Goal: Information Seeking & Learning: Learn about a topic

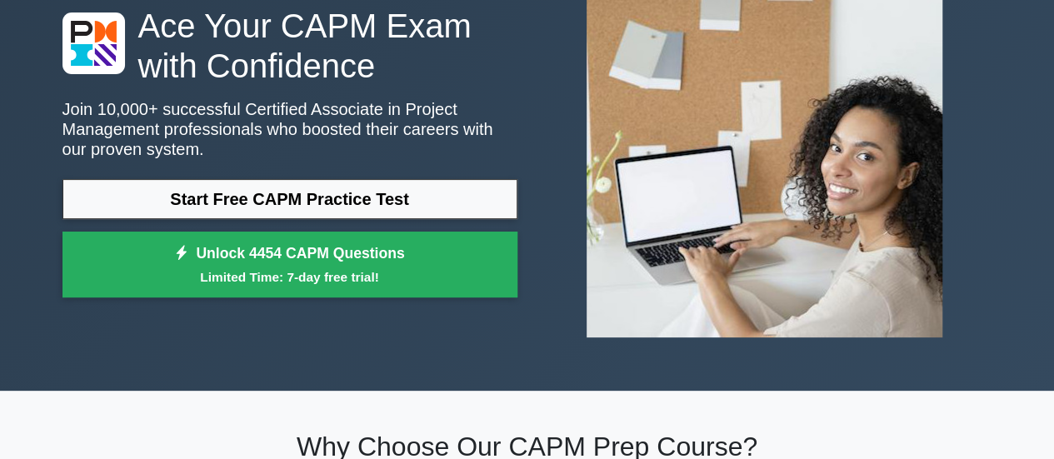
scroll to position [122, 0]
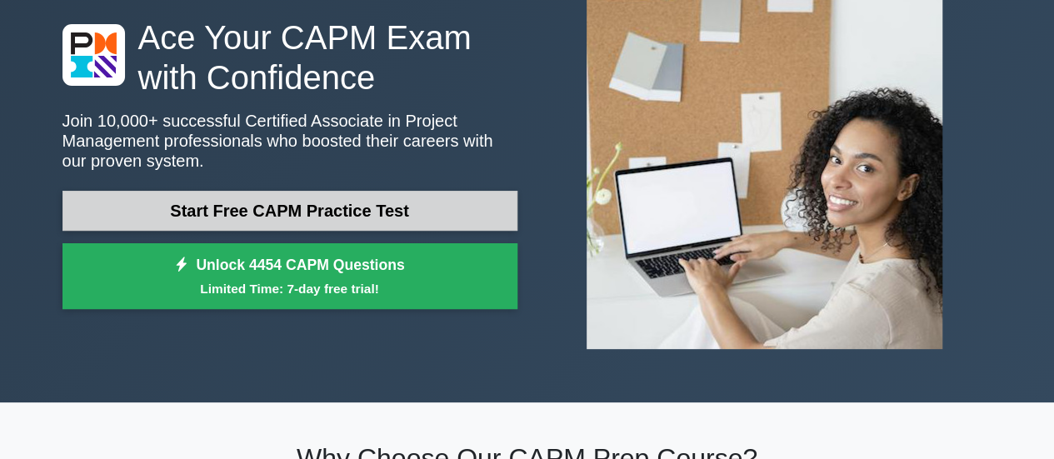
click at [282, 221] on link "Start Free CAPM Practice Test" at bounding box center [289, 211] width 455 height 40
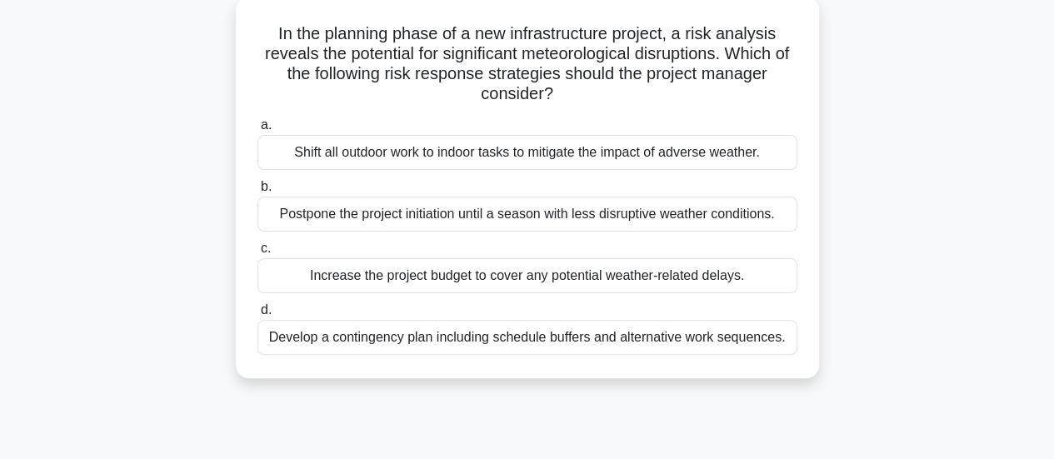
scroll to position [102, 0]
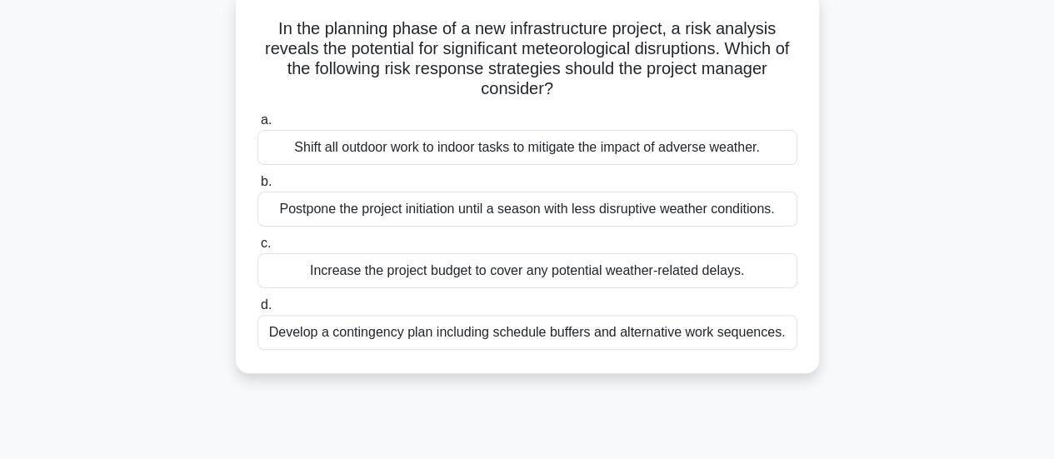
click at [566, 332] on div "Develop a contingency plan including schedule buffers and alternative work sequ…" at bounding box center [527, 332] width 540 height 35
click at [257, 311] on input "d. Develop a contingency plan including schedule buffers and alternative work s…" at bounding box center [257, 305] width 0 height 11
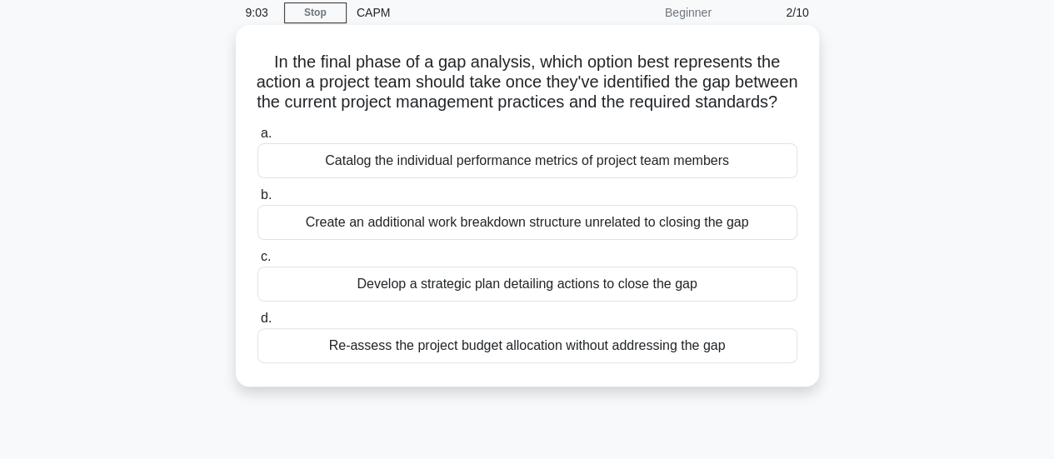
scroll to position [69, 0]
click at [593, 301] on div "Develop a strategic plan detailing actions to close the gap" at bounding box center [527, 283] width 540 height 35
click at [257, 262] on input "c. Develop a strategic plan detailing actions to close the gap" at bounding box center [257, 256] width 0 height 11
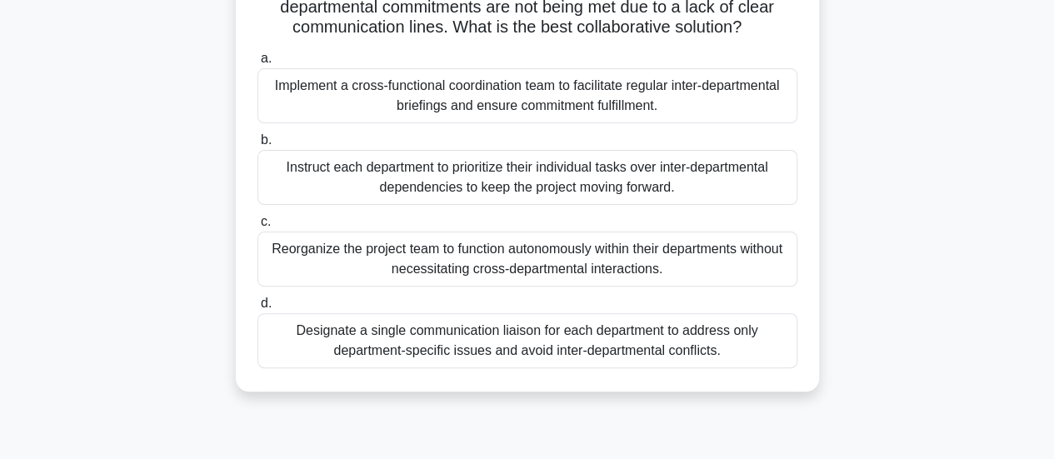
scroll to position [149, 0]
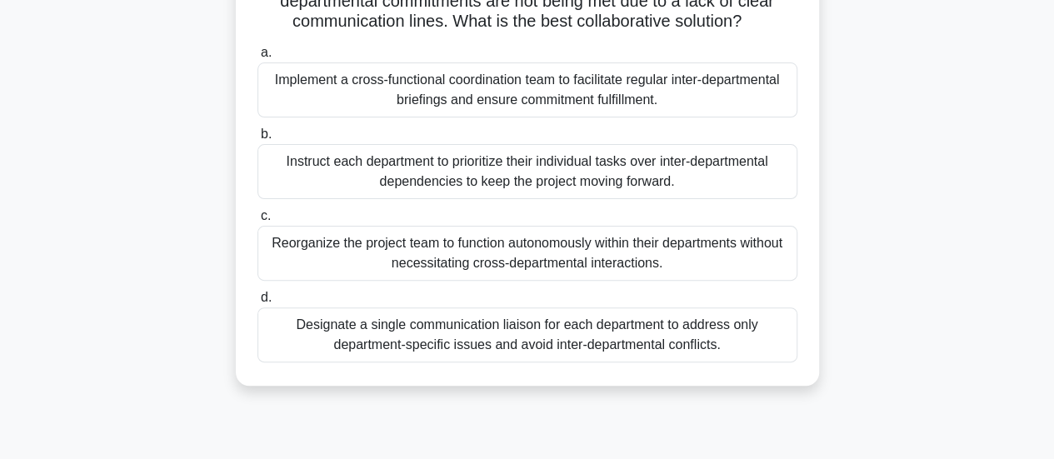
click at [596, 337] on div "Designate a single communication liaison for each department to address only de…" at bounding box center [527, 334] width 540 height 55
click at [257, 303] on input "d. Designate a single communication liaison for each department to address only…" at bounding box center [257, 297] width 0 height 11
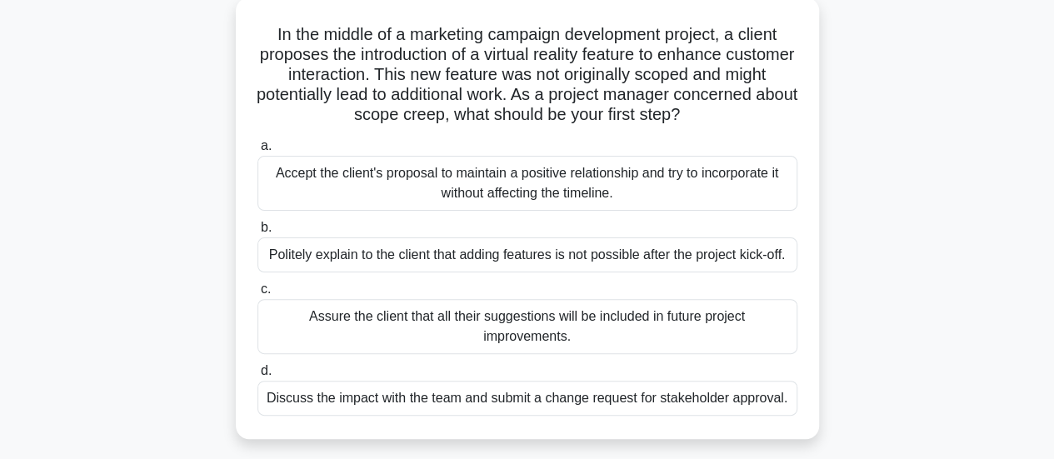
scroll to position [99, 0]
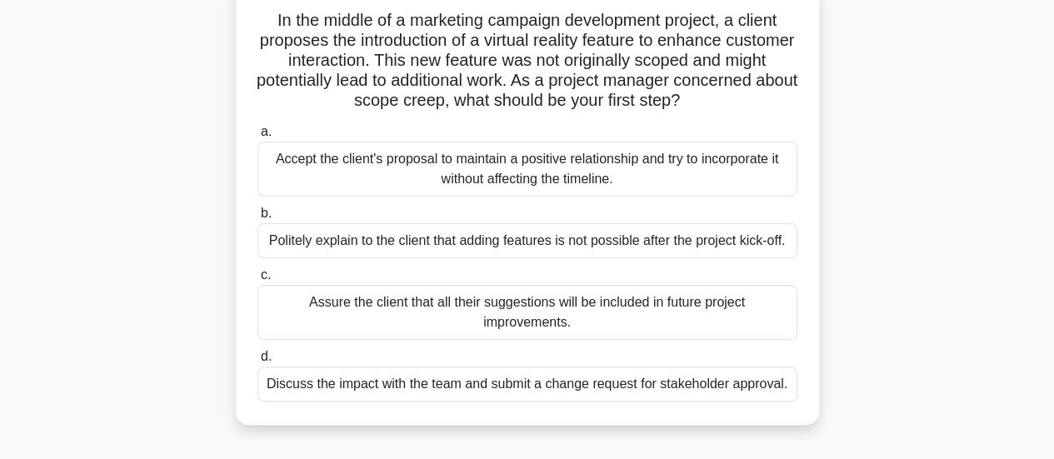
click at [583, 387] on div "Discuss the impact with the team and submit a change request for stakeholder ap…" at bounding box center [527, 384] width 540 height 35
click at [257, 362] on input "d. Discuss the impact with the team and submit a change request for stakeholder…" at bounding box center [257, 357] width 0 height 11
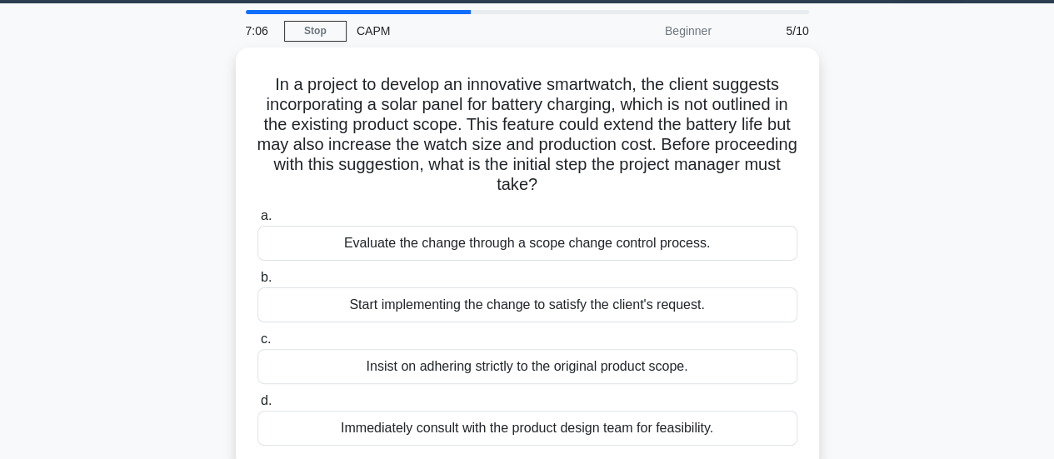
scroll to position [49, 0]
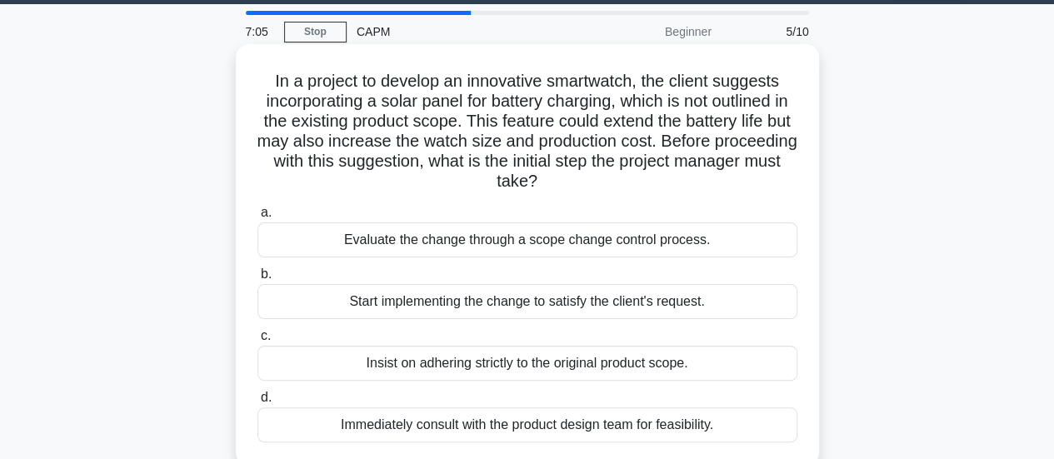
click at [526, 232] on div "Evaluate the change through a scope change control process." at bounding box center [527, 239] width 540 height 35
click at [257, 218] on input "a. Evaluate the change through a scope change control process." at bounding box center [257, 212] width 0 height 11
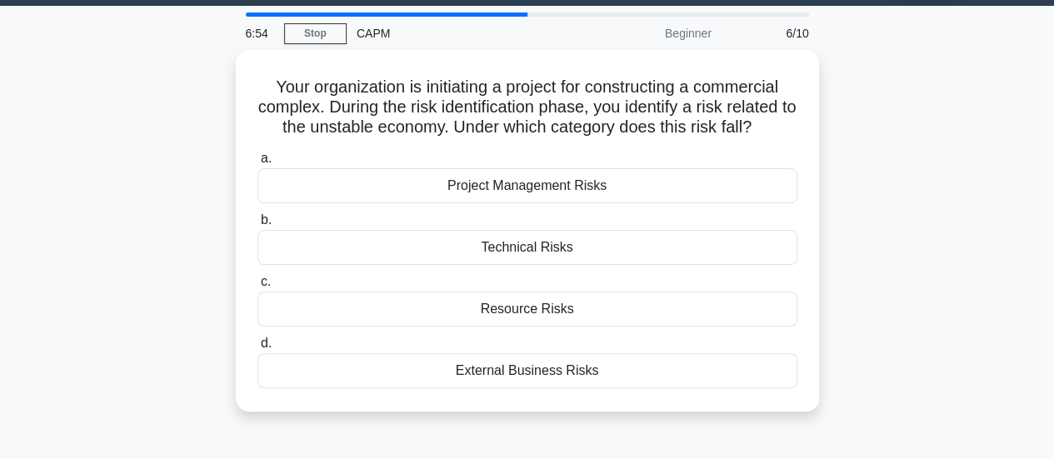
scroll to position [64, 0]
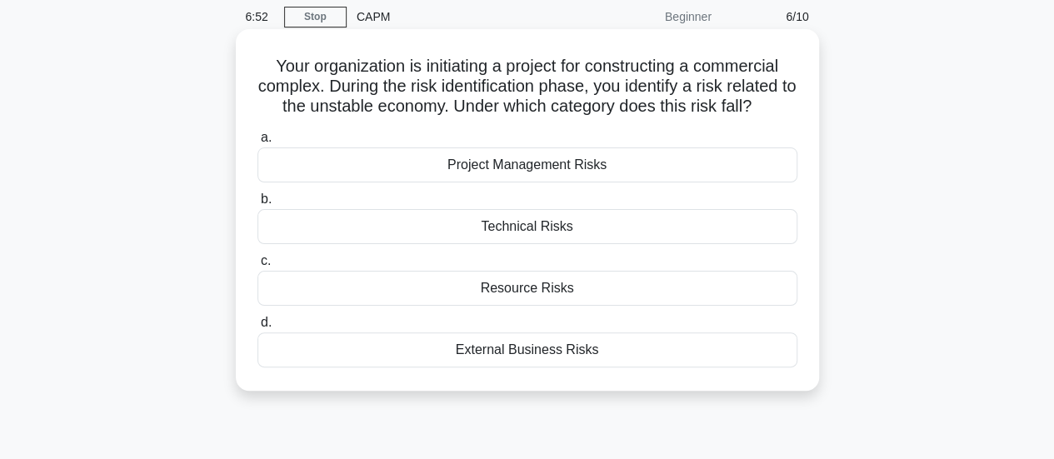
click at [589, 339] on div "External Business Risks" at bounding box center [527, 349] width 540 height 35
click at [257, 328] on input "d. External Business Risks" at bounding box center [257, 322] width 0 height 11
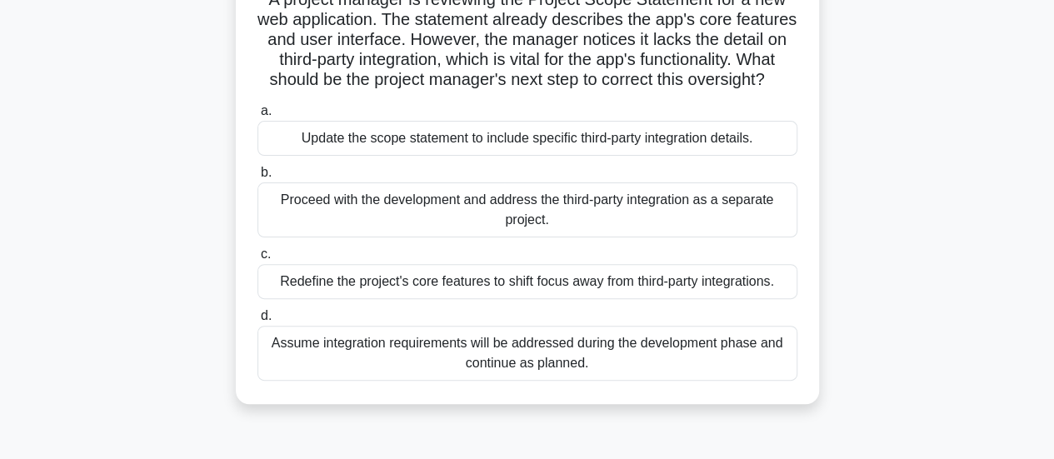
scroll to position [140, 0]
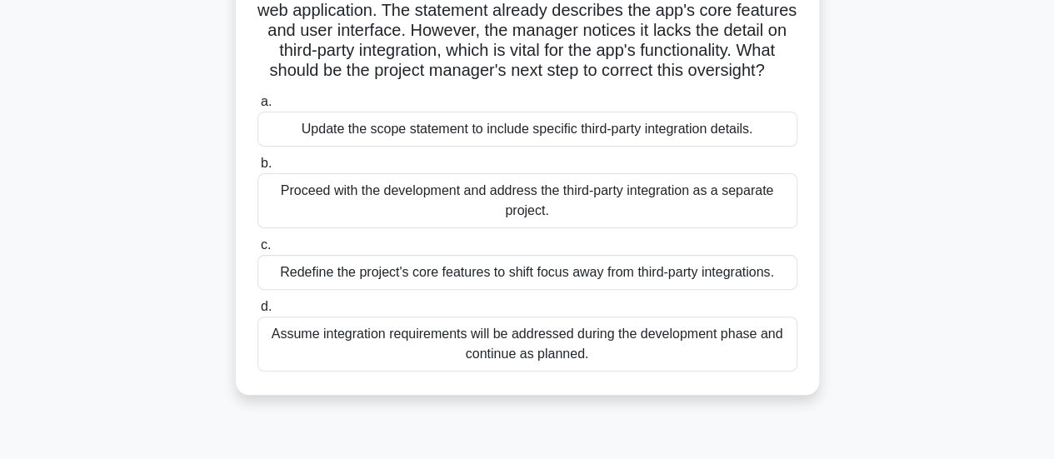
click at [427, 147] on div "Update the scope statement to include specific third-party integration details." at bounding box center [527, 129] width 540 height 35
click at [257, 107] on input "a. Update the scope statement to include specific third-party integration detai…" at bounding box center [257, 102] width 0 height 11
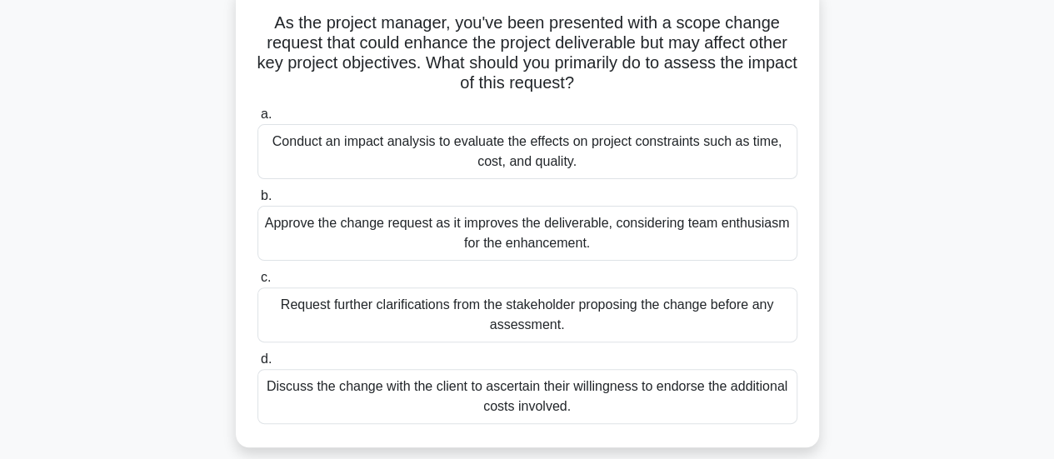
scroll to position [110, 0]
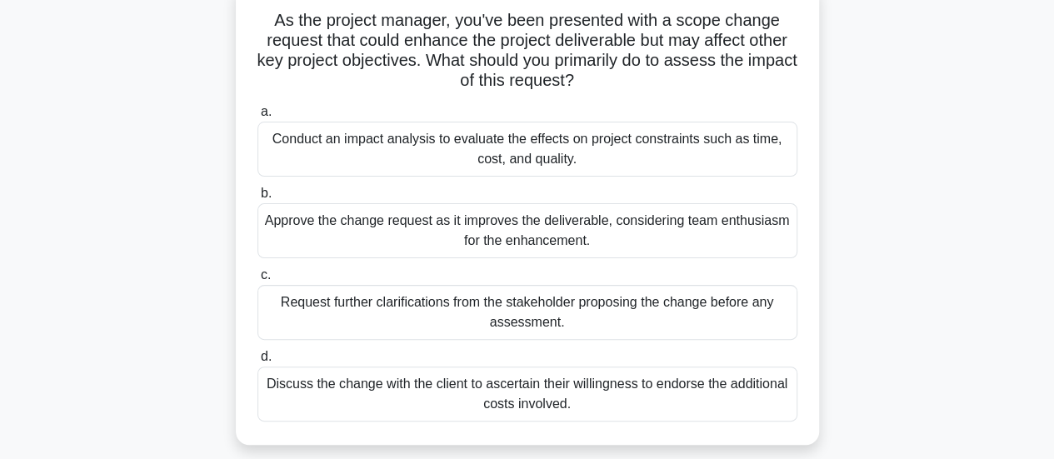
click at [546, 137] on div "Conduct an impact analysis to evaluate the effects on project constraints such …" at bounding box center [527, 149] width 540 height 55
click at [257, 117] on input "a. Conduct an impact analysis to evaluate the effects on project constraints su…" at bounding box center [257, 112] width 0 height 11
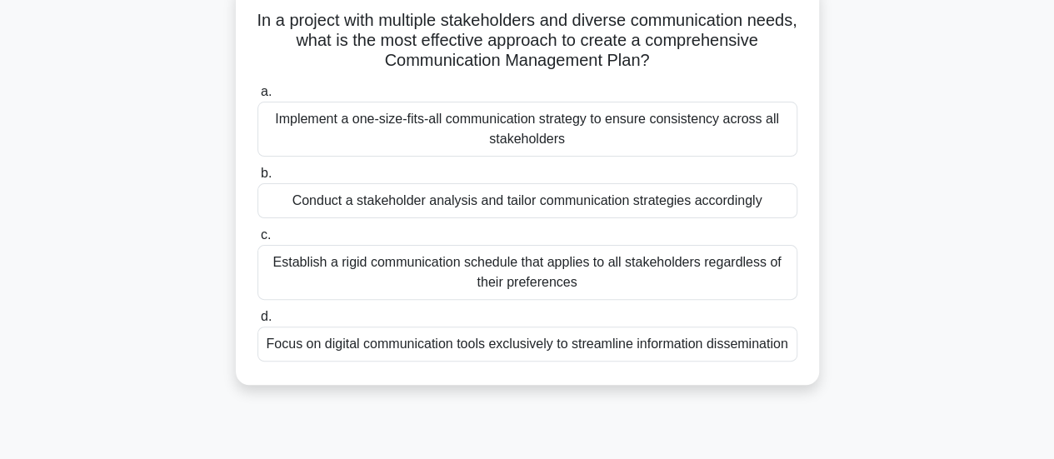
scroll to position [123, 0]
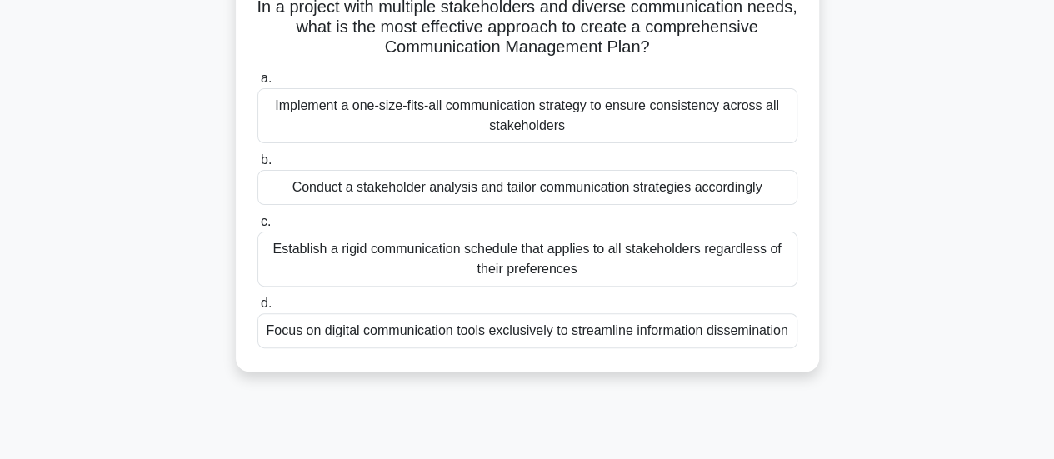
click at [406, 187] on div "Conduct a stakeholder analysis and tailor communication strategies accordingly" at bounding box center [527, 187] width 540 height 35
click at [257, 166] on input "b. Conduct a stakeholder analysis and tailor communication strategies according…" at bounding box center [257, 160] width 0 height 11
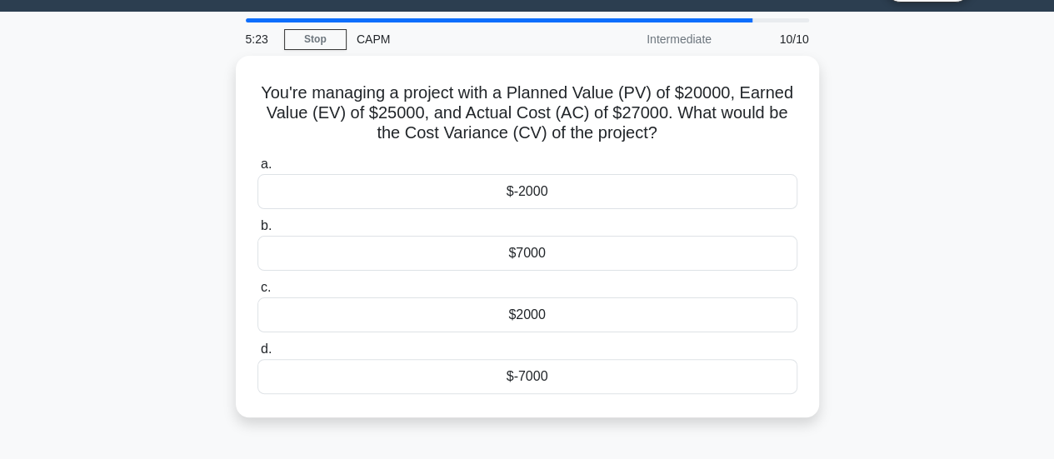
scroll to position [44, 0]
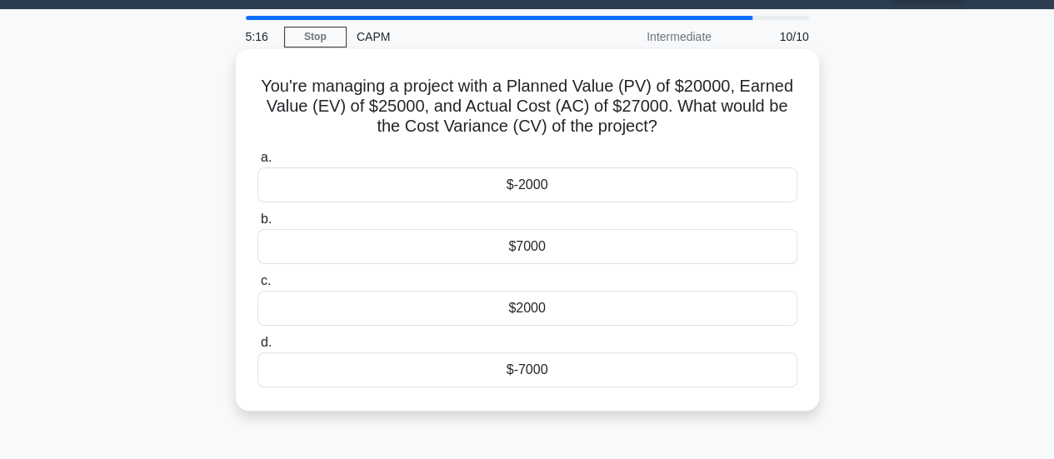
click at [558, 179] on div "$-2000" at bounding box center [527, 184] width 540 height 35
click at [257, 163] on input "a. $-2000" at bounding box center [257, 157] width 0 height 11
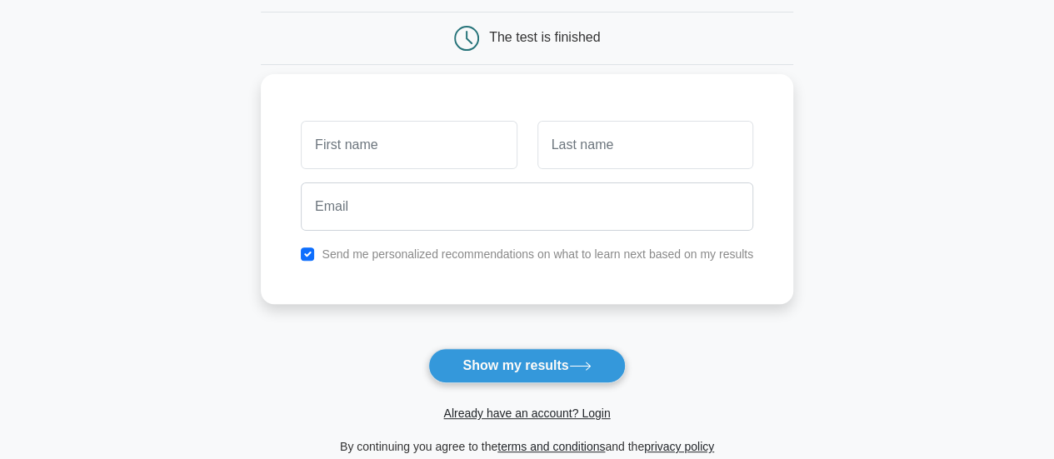
scroll to position [162, 0]
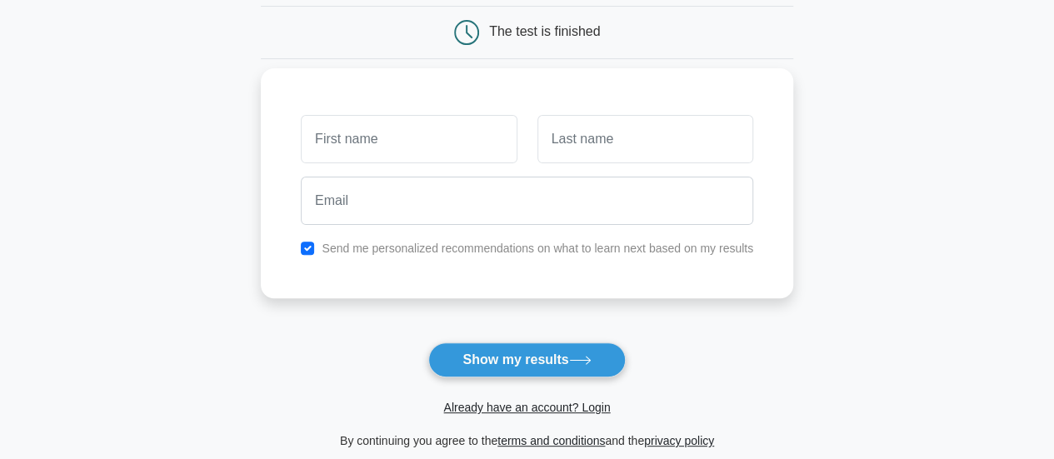
click at [478, 236] on div "Send me personalized recommendations on what to learn next based on my results" at bounding box center [527, 183] width 532 height 230
click at [441, 251] on label "Send me personalized recommendations on what to learn next based on my results" at bounding box center [537, 248] width 431 height 13
click at [373, 122] on input "text" at bounding box center [409, 139] width 216 height 48
click at [313, 245] on input "checkbox" at bounding box center [307, 248] width 13 height 13
checkbox input "false"
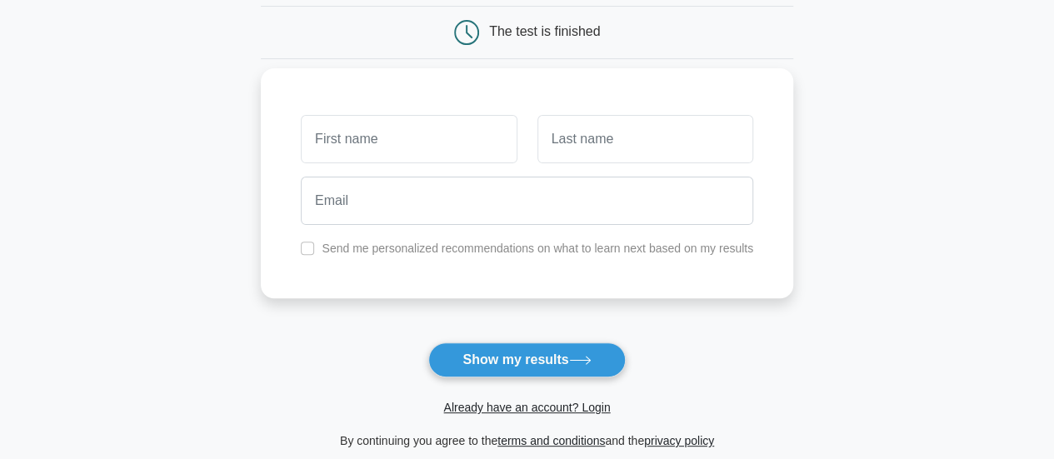
click at [403, 107] on div "Send me personalized recommendations on what to learn next based on my results" at bounding box center [527, 183] width 532 height 230
click at [409, 130] on input "text" at bounding box center [409, 139] width 216 height 48
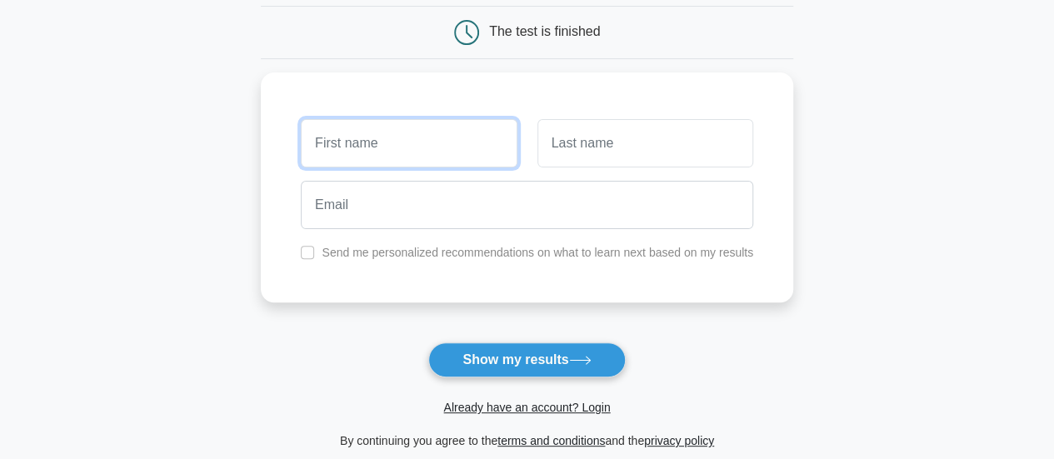
type input "Jan"
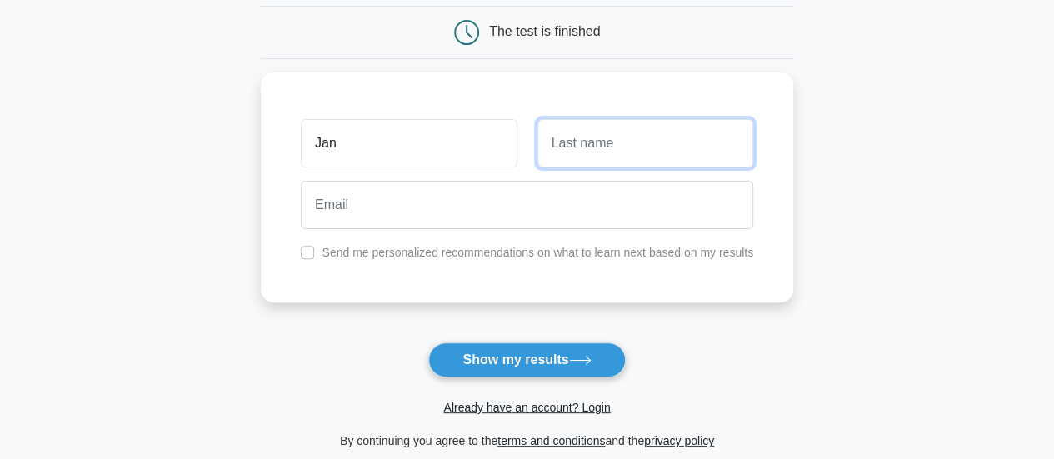
type input "Knizia"
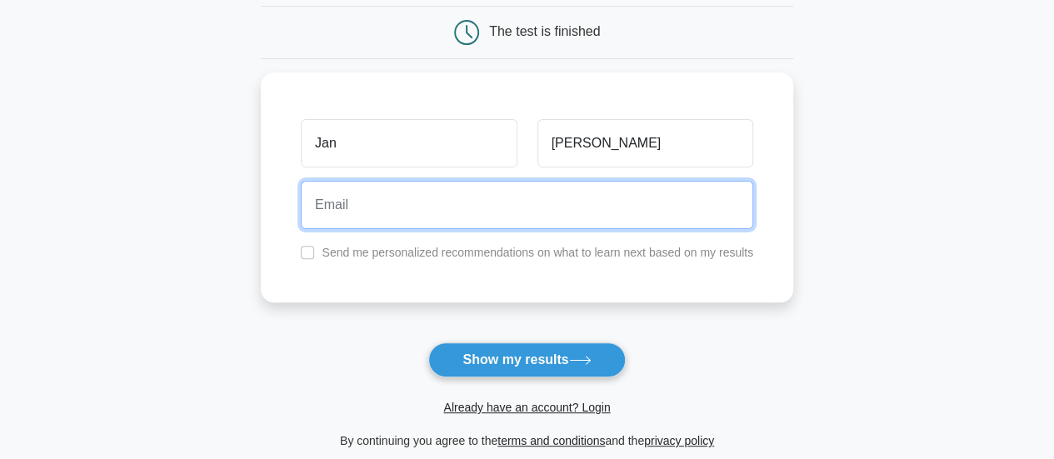
type input "j.knizia@novocarbo.com"
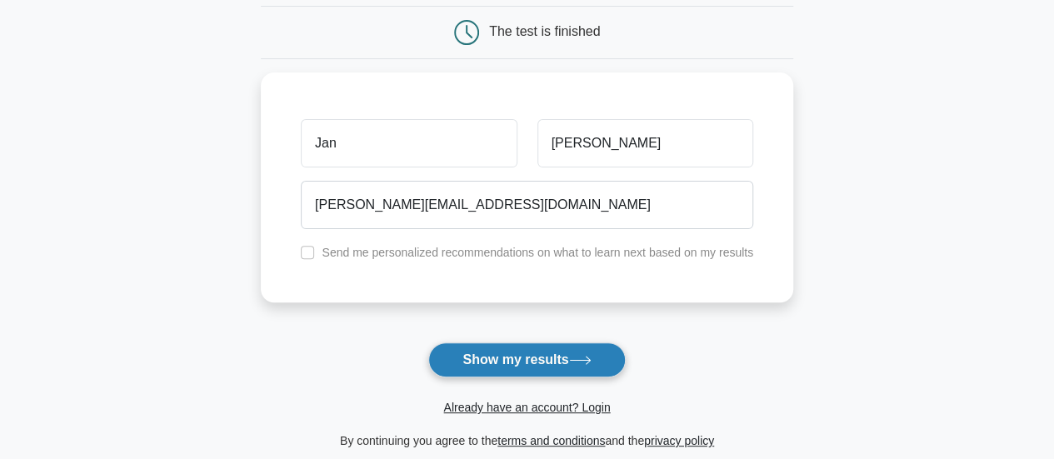
click at [540, 367] on button "Show my results" at bounding box center [526, 359] width 197 height 35
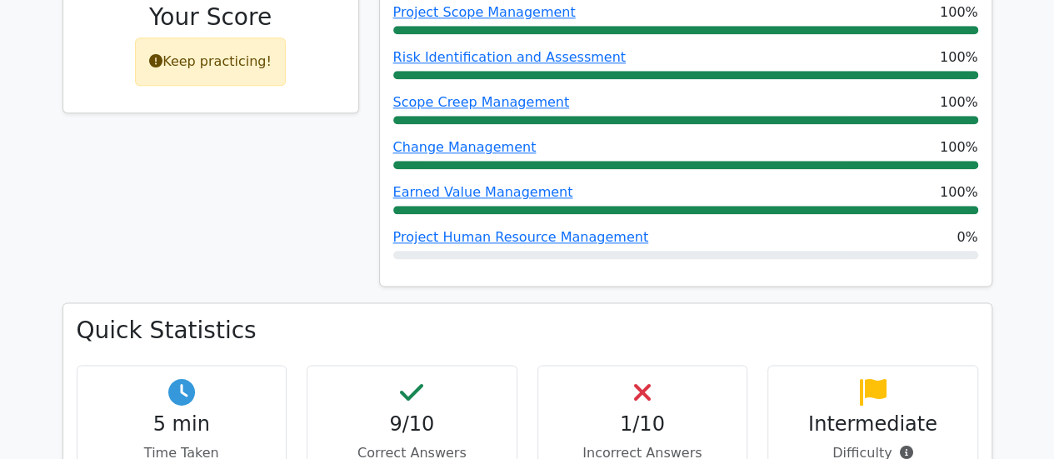
scroll to position [897, 0]
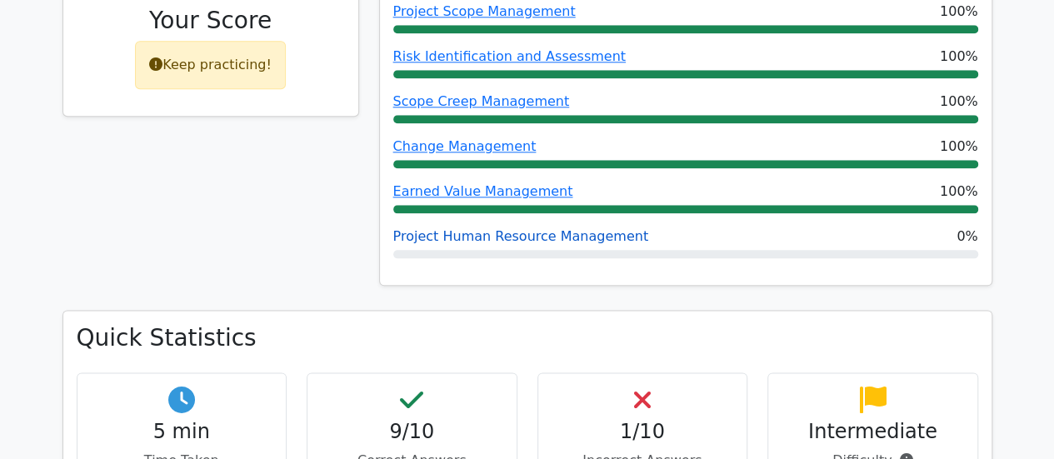
click at [498, 228] on link "Project Human Resource Management" at bounding box center [520, 236] width 255 height 16
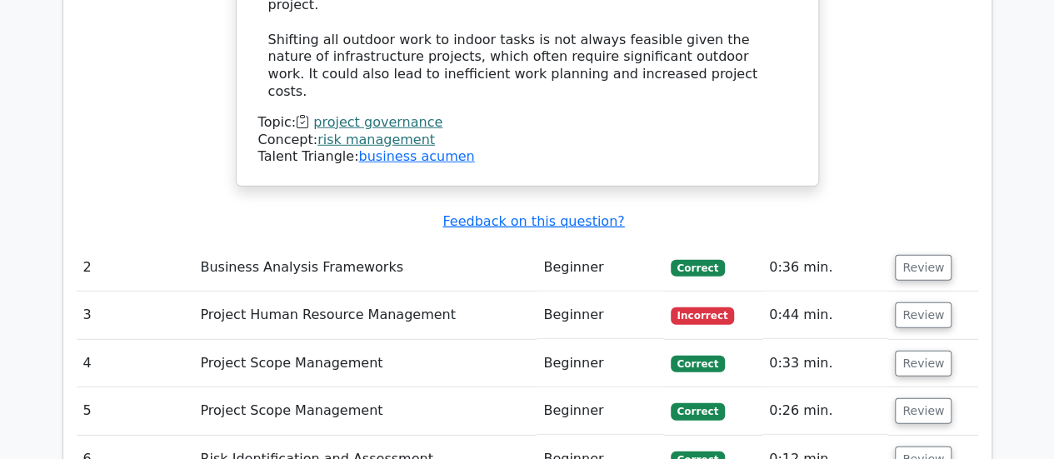
scroll to position [2297, 0]
click at [430, 292] on td "Project Human Resource Management" at bounding box center [364, 315] width 343 height 47
click at [916, 303] on button "Review" at bounding box center [923, 316] width 57 height 26
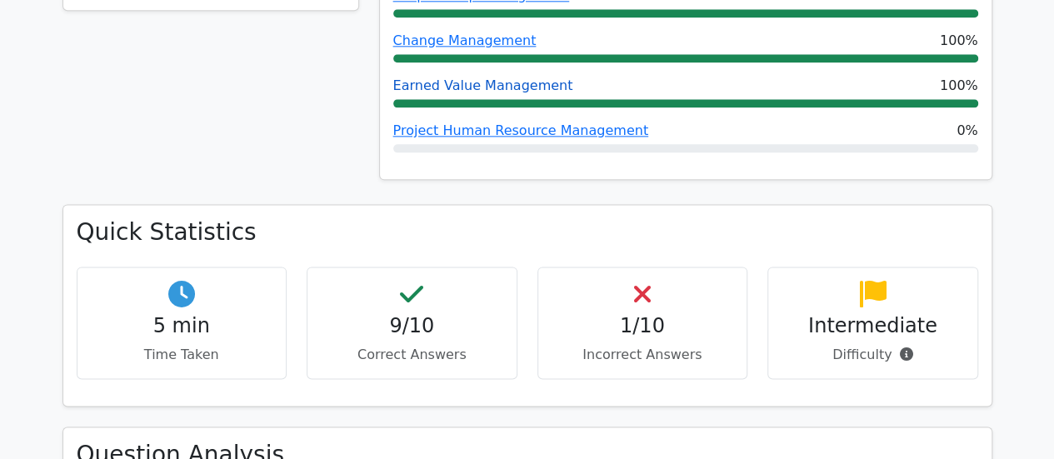
scroll to position [968, 0]
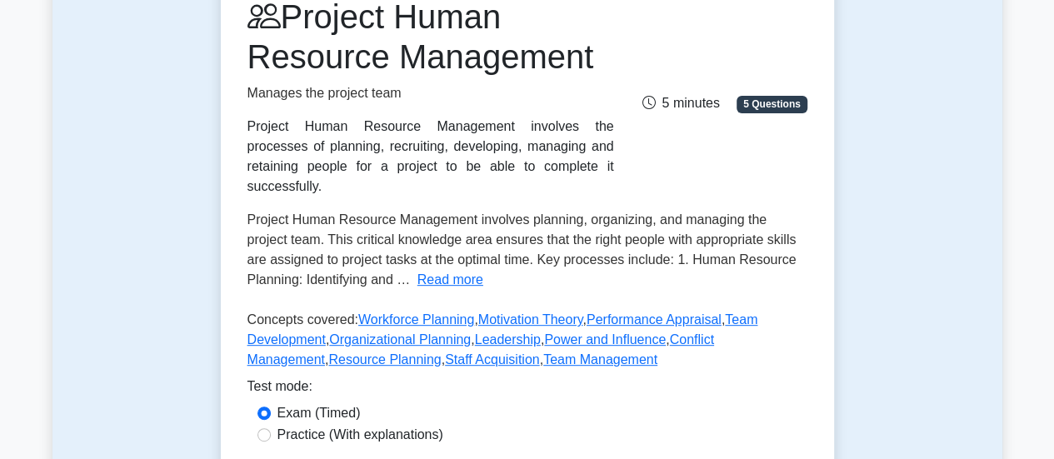
scroll to position [202, 0]
